Goal: Task Accomplishment & Management: Manage account settings

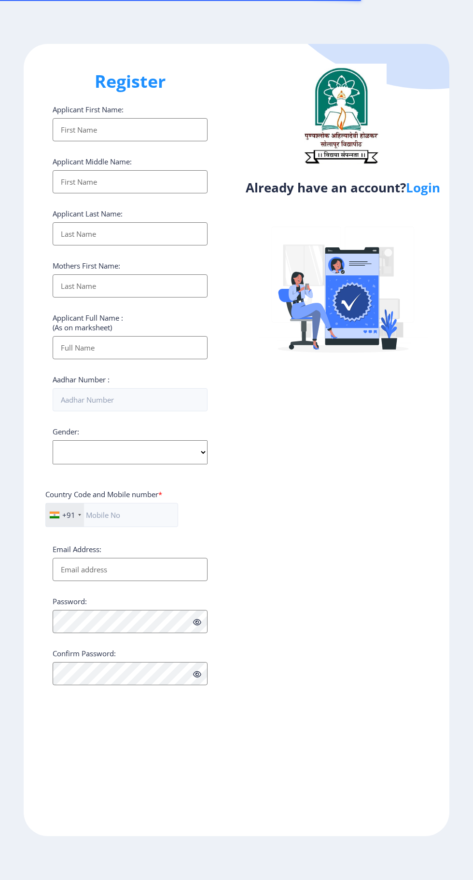
select select
click at [422, 193] on link "Login" at bounding box center [423, 187] width 34 height 17
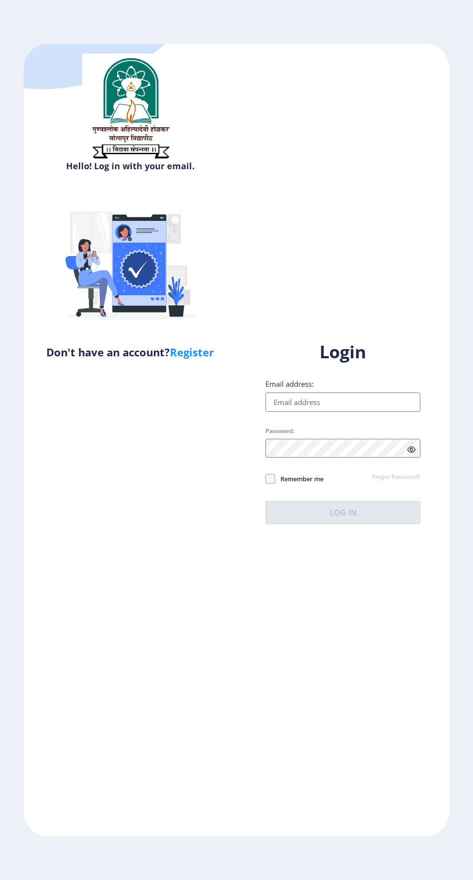
click at [332, 412] on input "Email address:" at bounding box center [342, 402] width 155 height 19
type input "[EMAIL_ADDRESS][DOMAIN_NAME]"
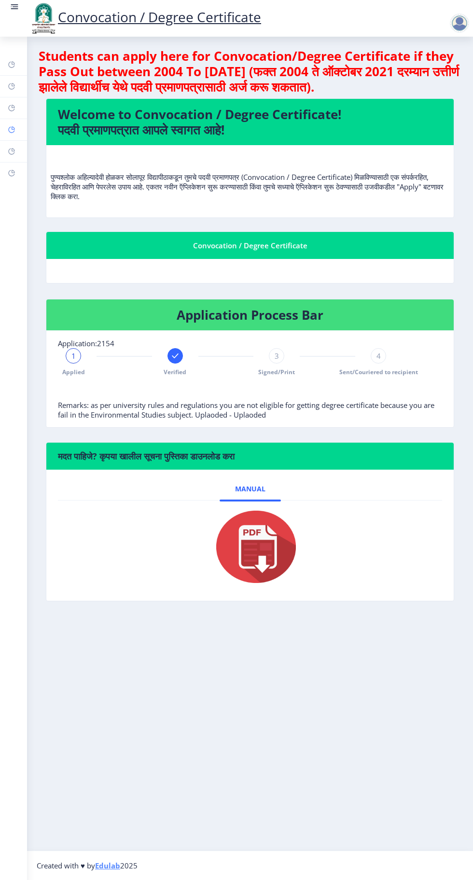
click at [13, 129] on rect at bounding box center [12, 130] width 8 height 8
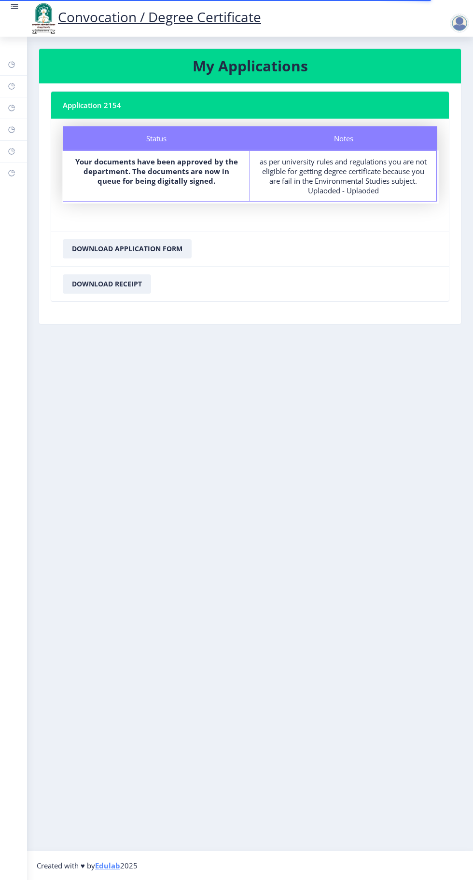
click at [464, 18] on div at bounding box center [458, 23] width 19 height 19
click at [429, 79] on span "Log out" at bounding box center [434, 75] width 62 height 12
